Goal: Check status: Check status

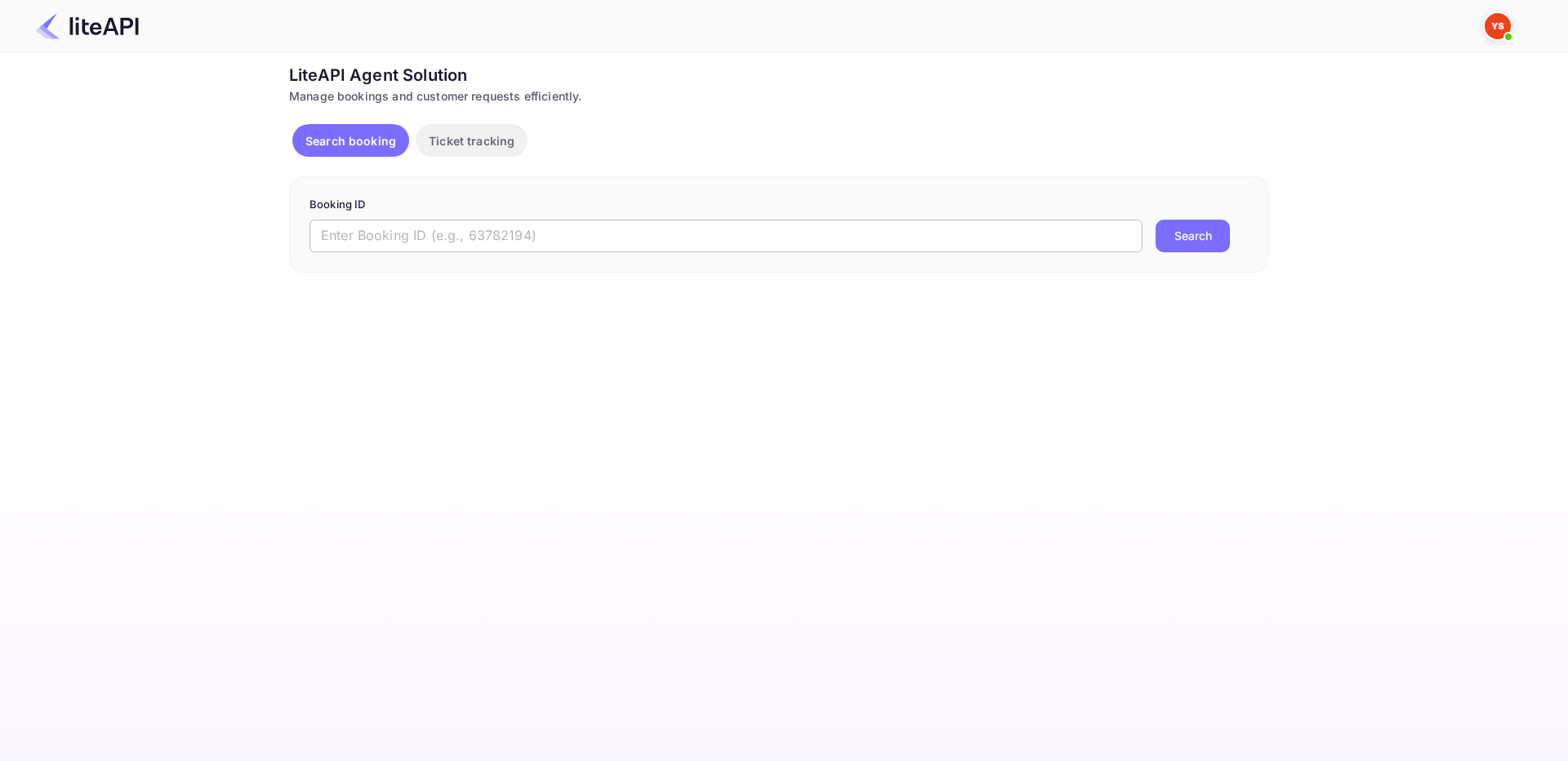
click at [416, 222] on input "text" at bounding box center [726, 236] width 833 height 32
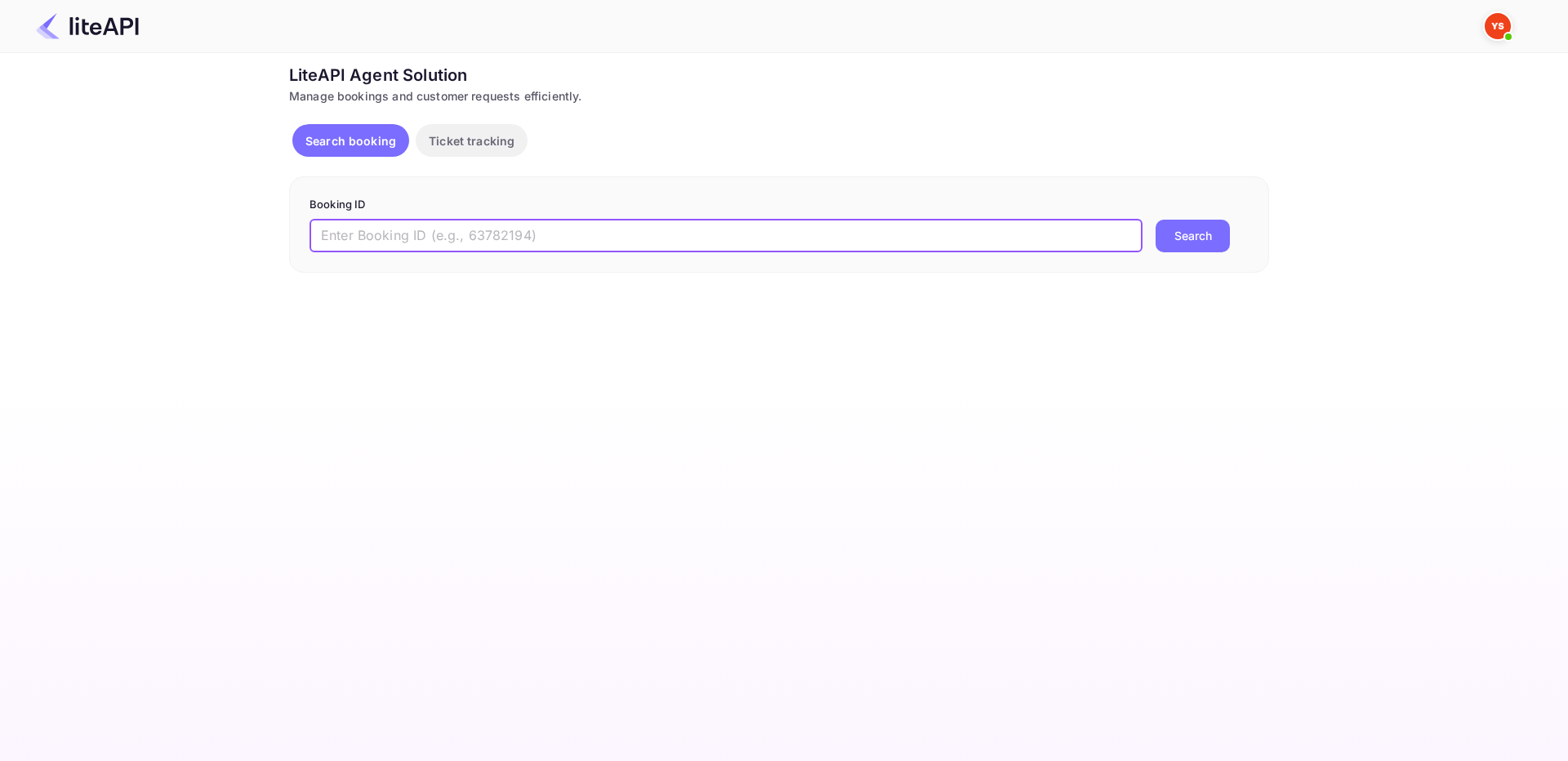
paste input "8935647"
drag, startPoint x: 325, startPoint y: 235, endPoint x: 254, endPoint y: 217, distance: 73.2
click at [243, 231] on div "Ticket Affiliate URL [URL][DOMAIN_NAME] Business partner name Nuitee Travel Cus…" at bounding box center [779, 167] width 1519 height 210
type input "8935647"
click at [1165, 239] on button "Search" at bounding box center [1192, 236] width 75 height 32
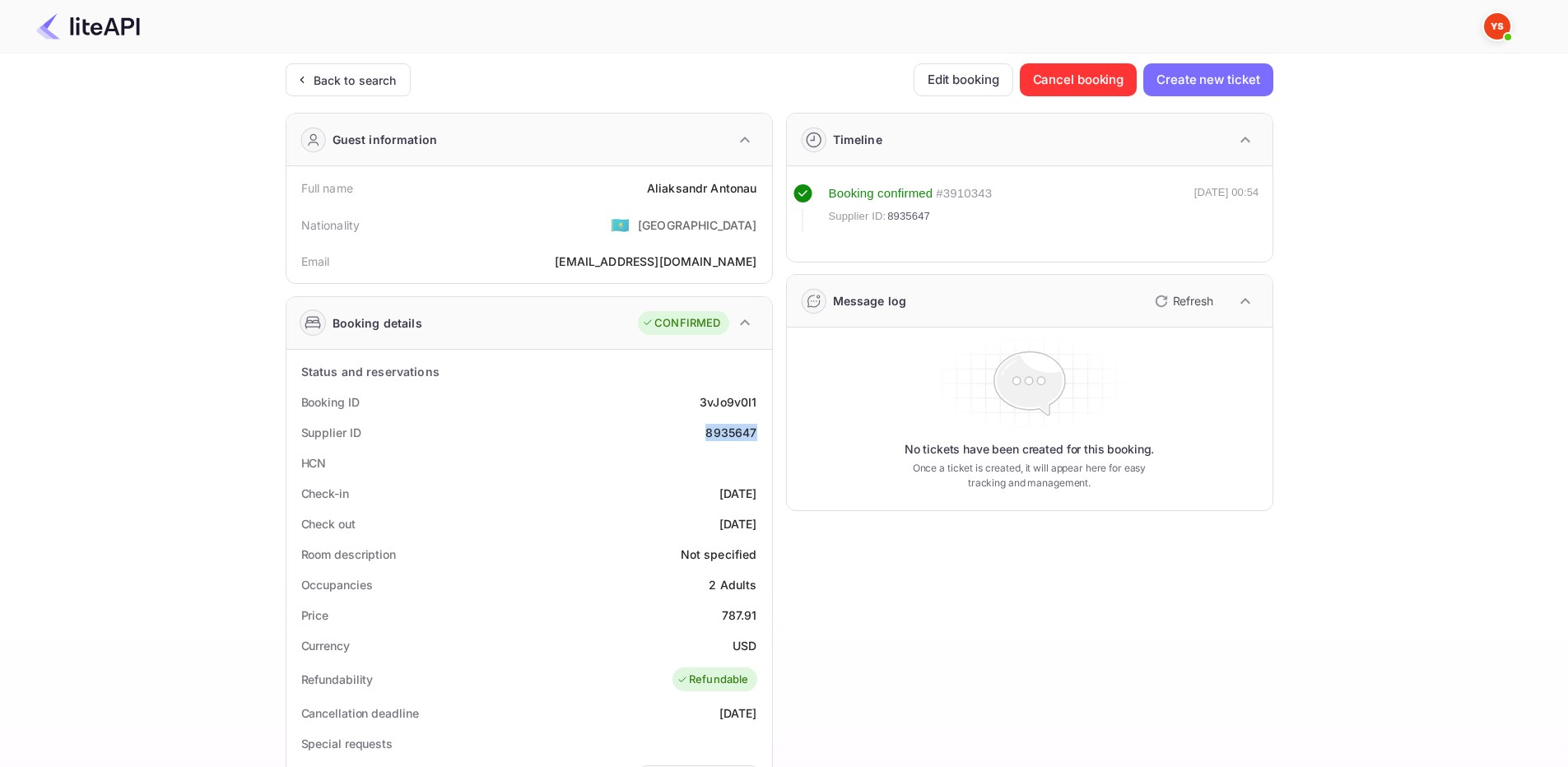
drag, startPoint x: 701, startPoint y: 432, endPoint x: 771, endPoint y: 427, distance: 70.2
click at [771, 427] on div "Status and reservations Booking ID 3vJo9v0I1 Supplier ID 8935647 HCN Check-in […" at bounding box center [530, 758] width 486 height 816
copy div "8935647"
drag, startPoint x: 640, startPoint y: 191, endPoint x: 755, endPoint y: 192, distance: 115.0
click at [755, 192] on div "Full name [PERSON_NAME]" at bounding box center [529, 189] width 472 height 31
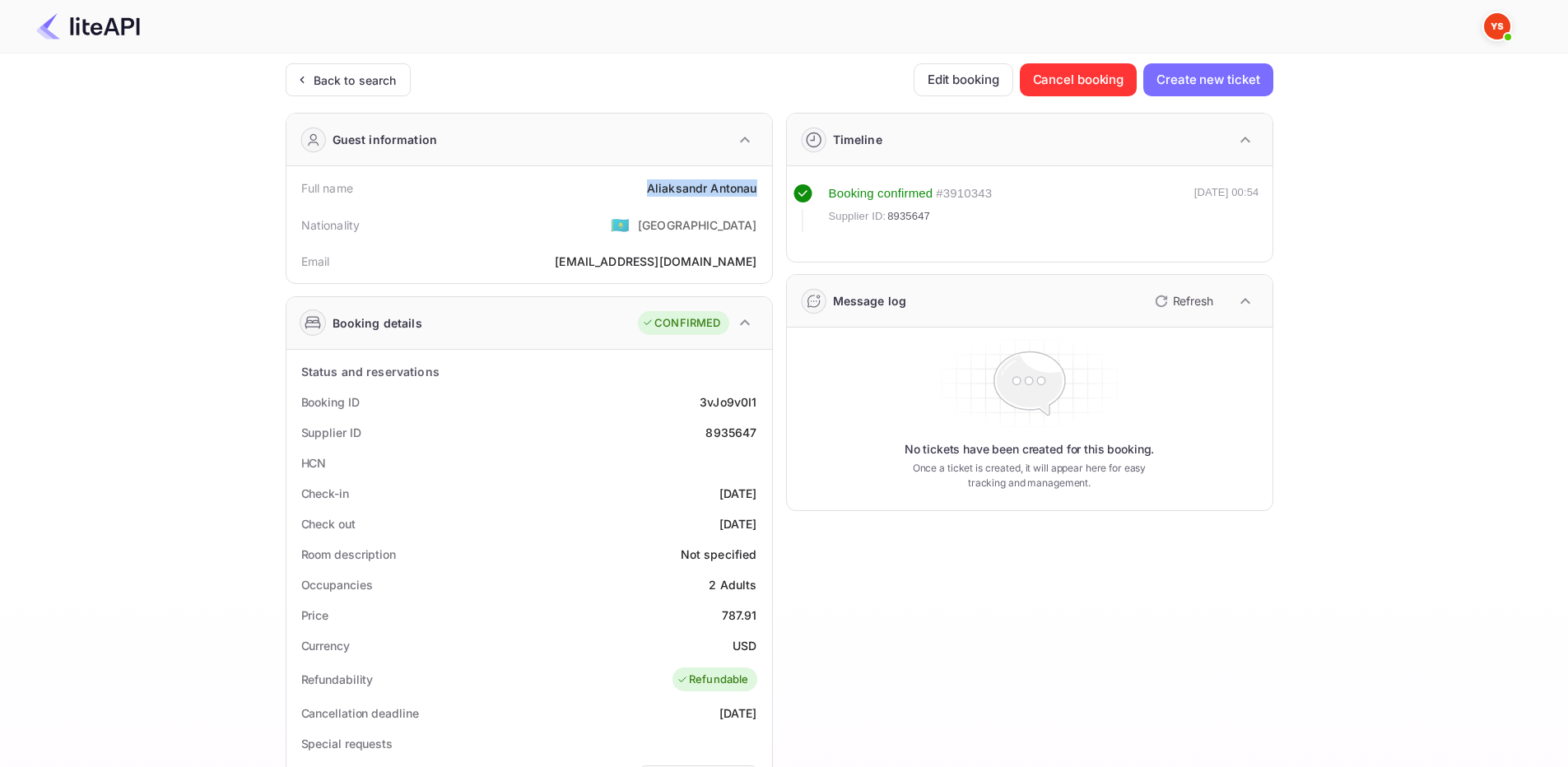
copy div "[PERSON_NAME]"
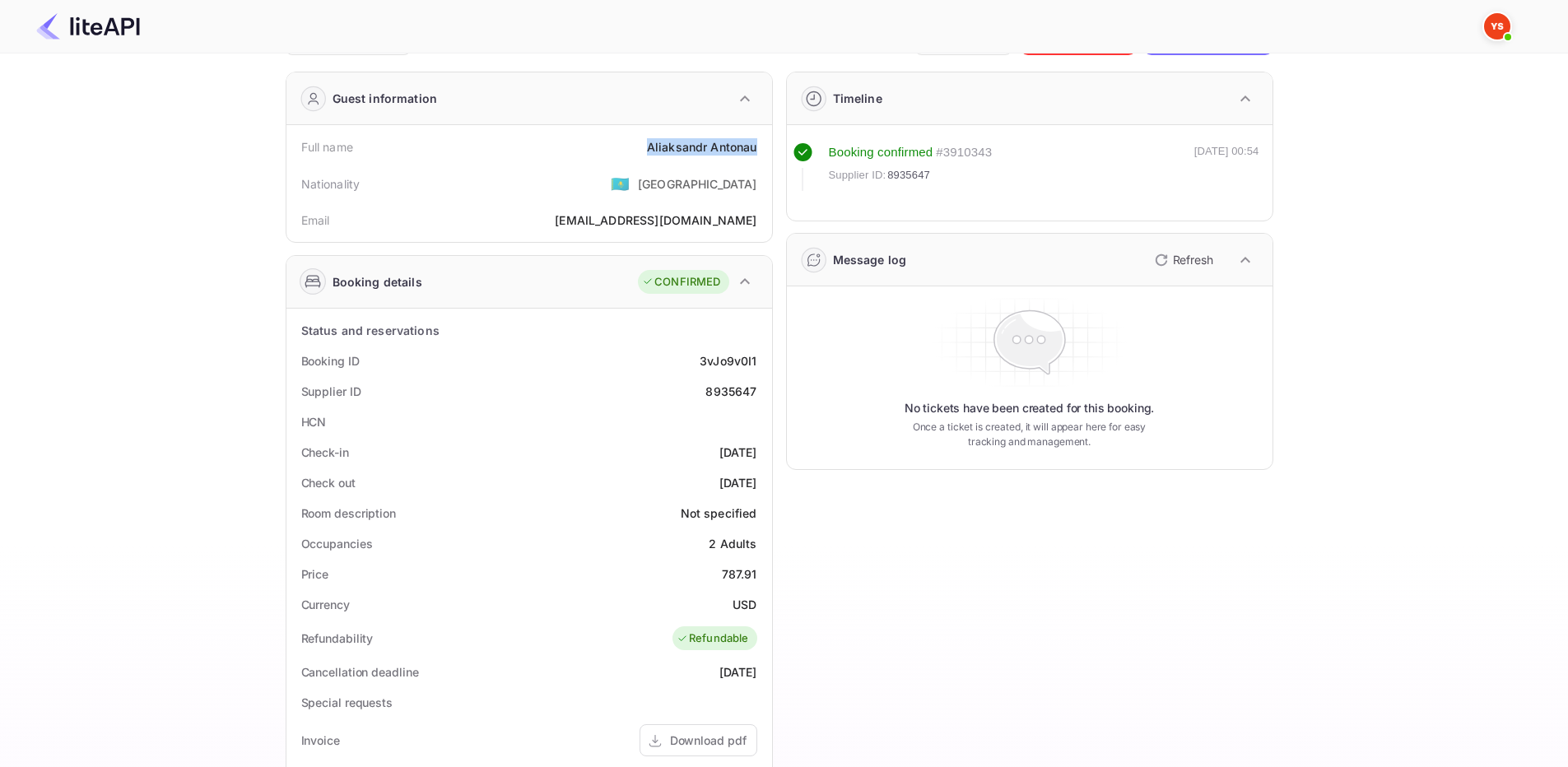
scroll to position [329, 0]
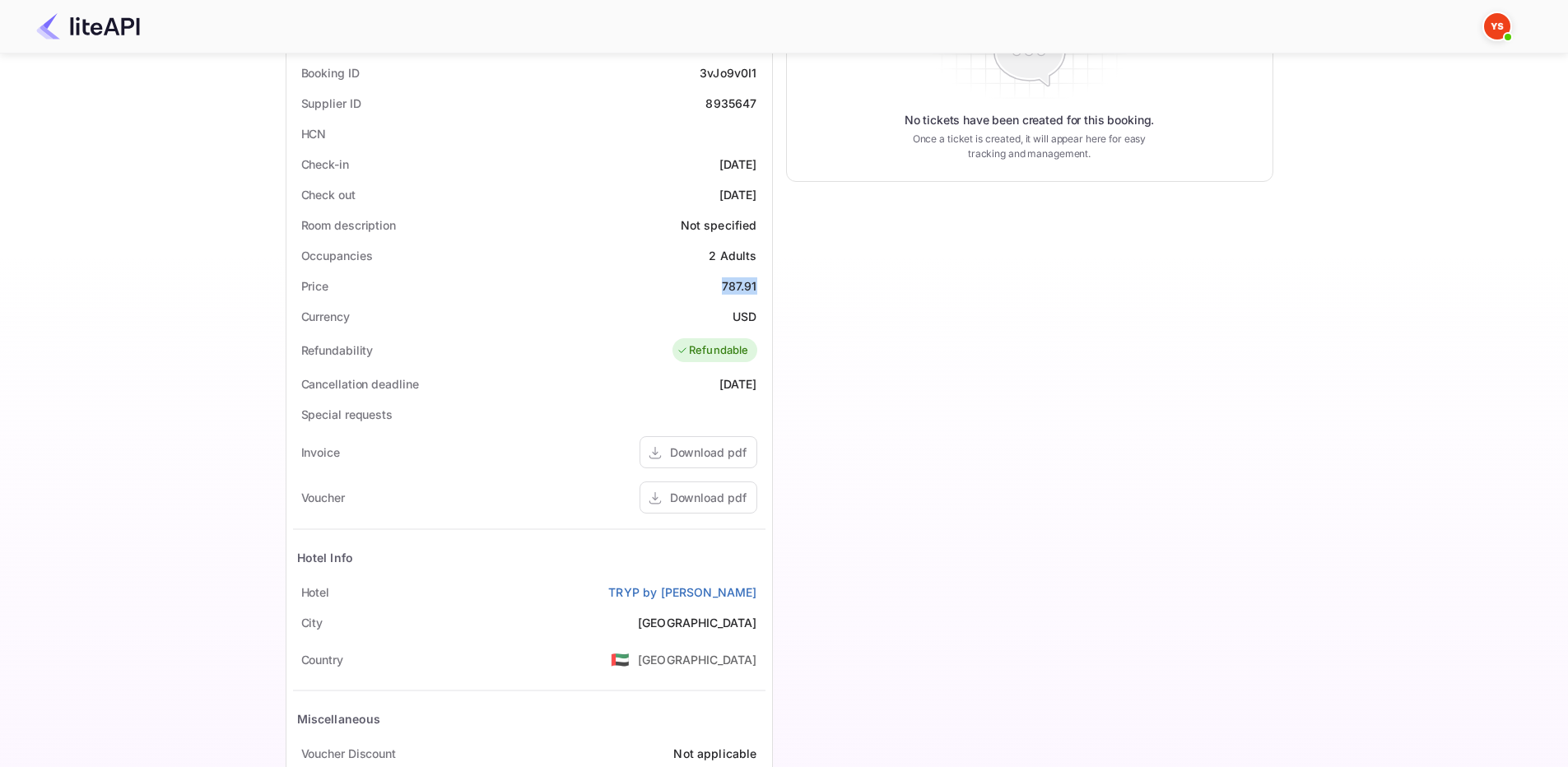
drag, startPoint x: 719, startPoint y: 283, endPoint x: 761, endPoint y: 286, distance: 42.1
click at [761, 286] on div "Price 787.91" at bounding box center [529, 286] width 472 height 31
copy div "787.91"
